Goal: Navigation & Orientation: Go to known website

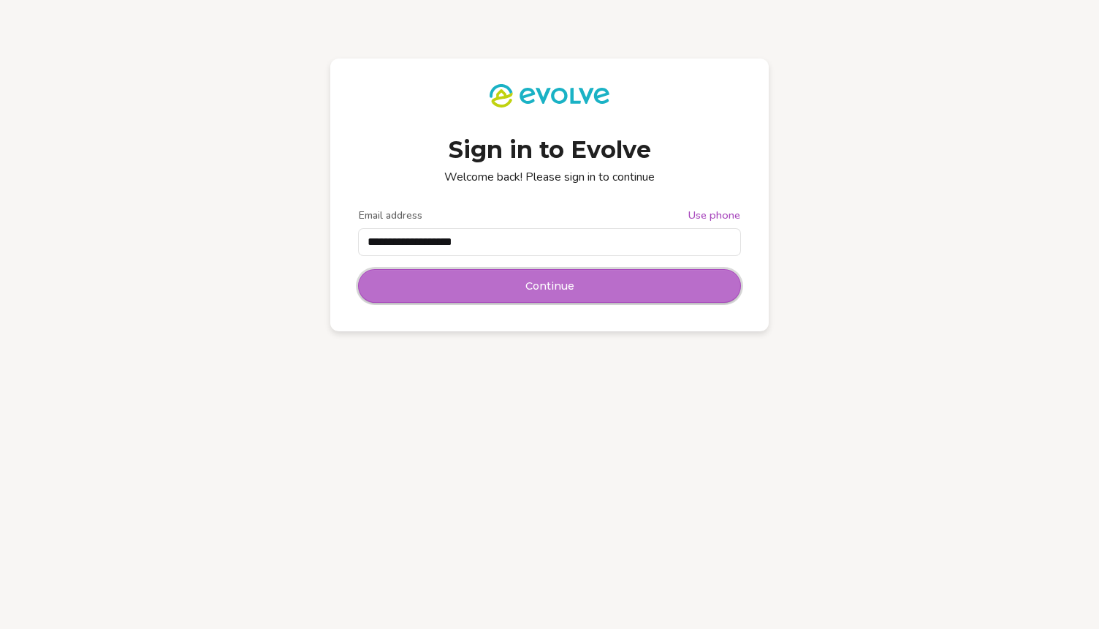
click at [536, 291] on span "Continue" at bounding box center [549, 285] width 49 height 15
type input "**********"
